Goal: Find specific page/section: Find specific page/section

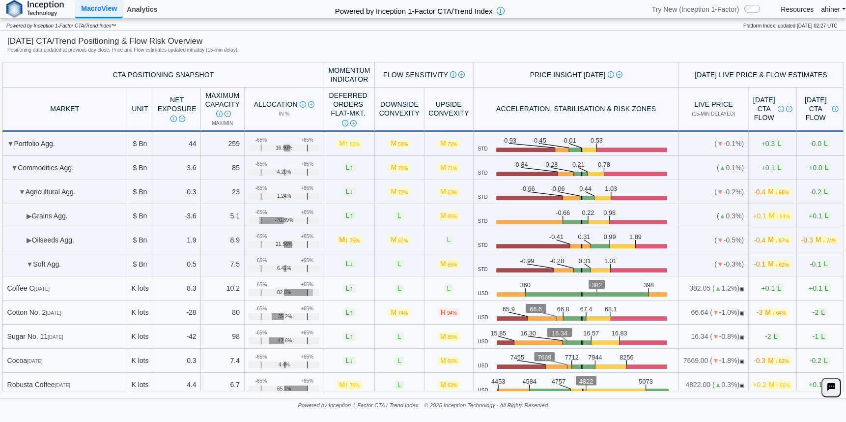
click at [139, 11] on link "Analytics" at bounding box center [142, 9] width 38 height 17
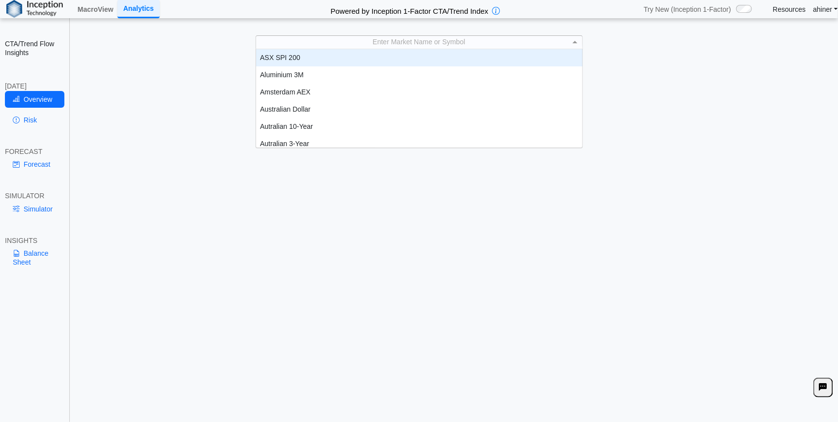
scroll to position [0, 0]
click at [572, 43] on span at bounding box center [576, 41] width 12 height 13
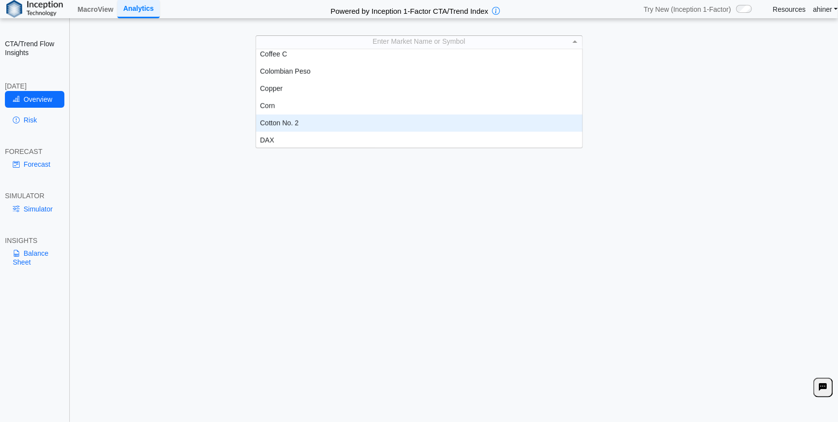
click at [408, 119] on div "Cotton No. 2" at bounding box center [419, 123] width 326 height 17
